Goal: Find specific page/section: Find specific page/section

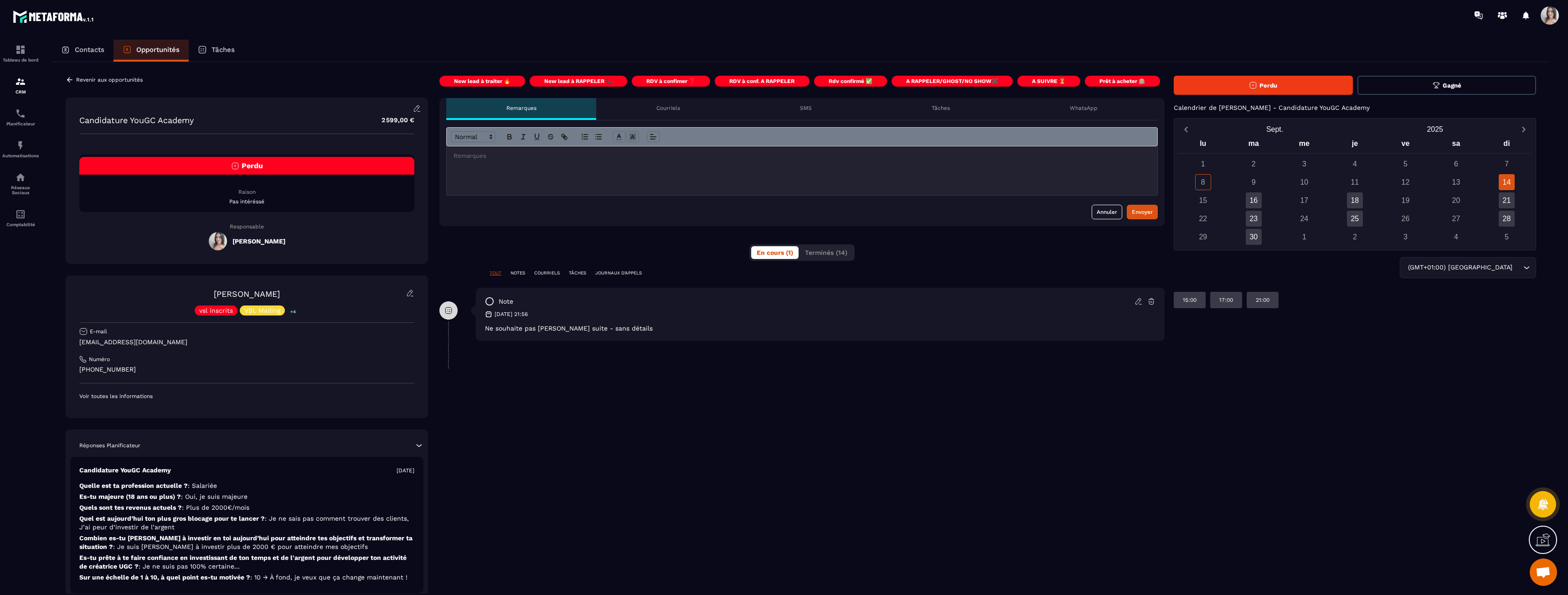
click at [70, 80] on icon at bounding box center [69, 80] width 5 height 5
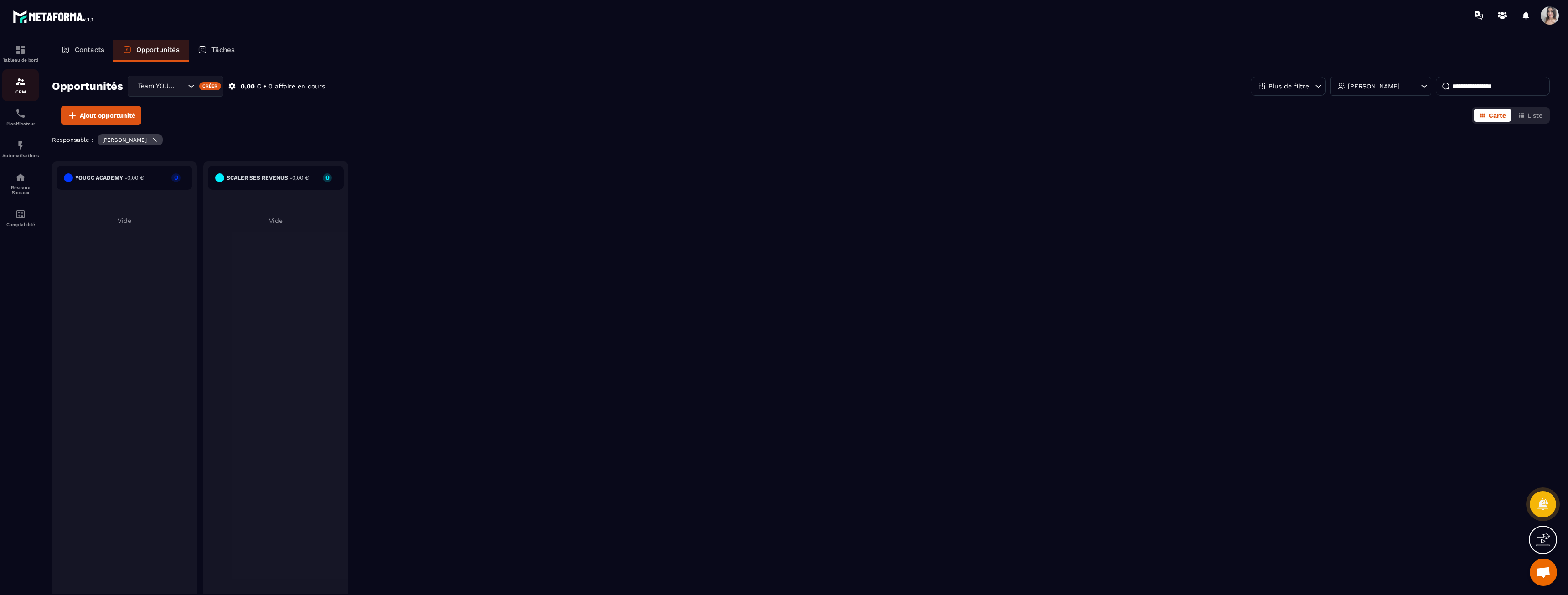
click at [18, 88] on div "CRM" at bounding box center [21, 85] width 37 height 18
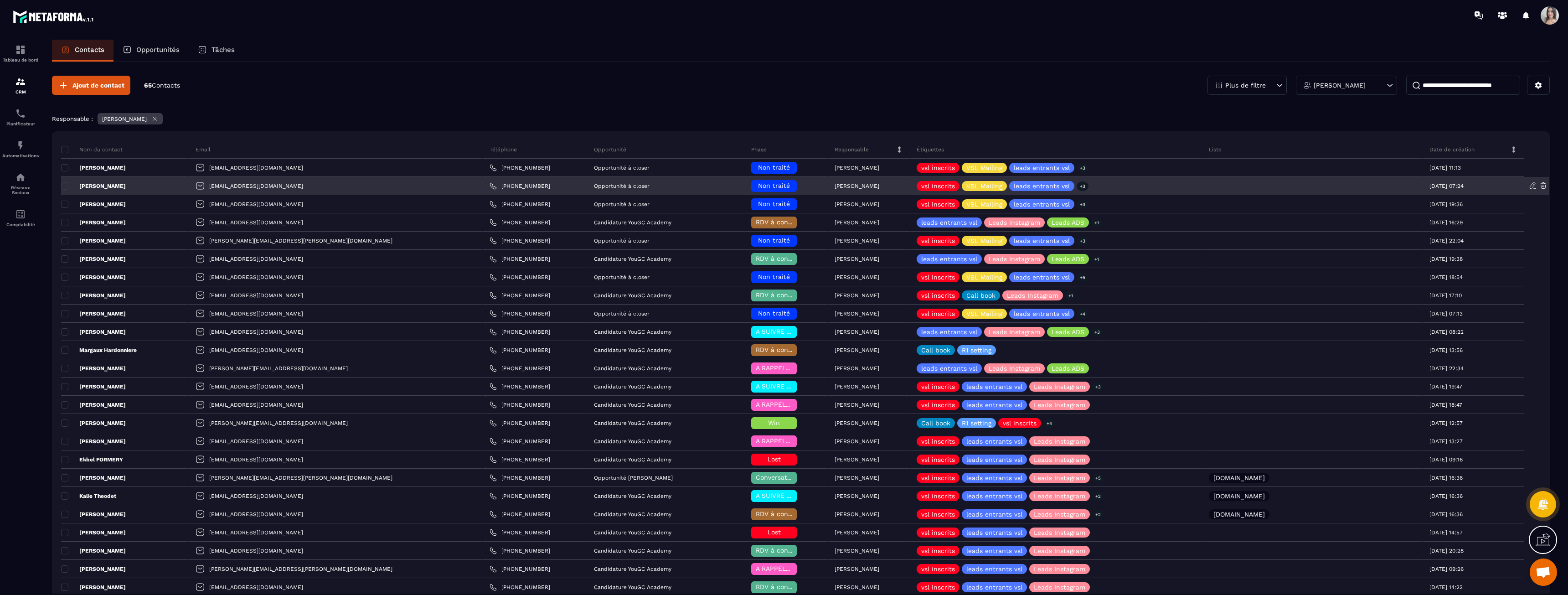
click at [119, 186] on p "[PERSON_NAME]" at bounding box center [93, 186] width 65 height 7
